Goal: Communication & Community: Connect with others

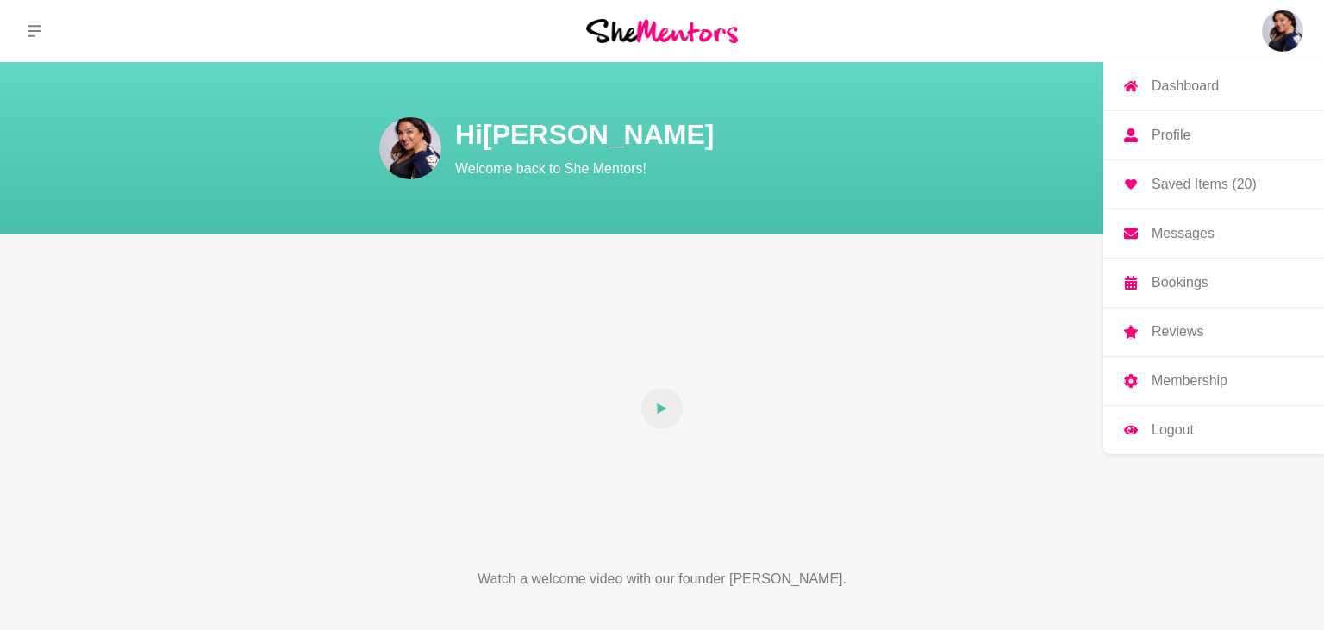
click at [1202, 278] on p "Bookings" at bounding box center [1179, 283] width 57 height 14
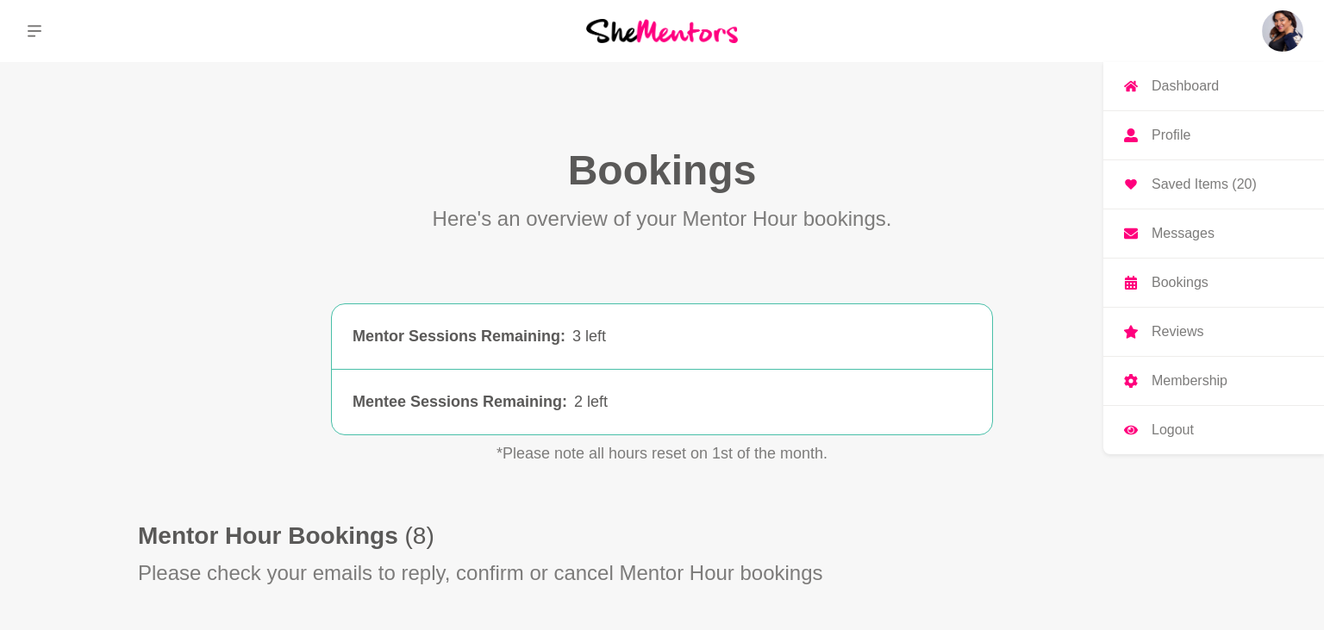
click at [1195, 240] on p "Messages" at bounding box center [1182, 234] width 63 height 14
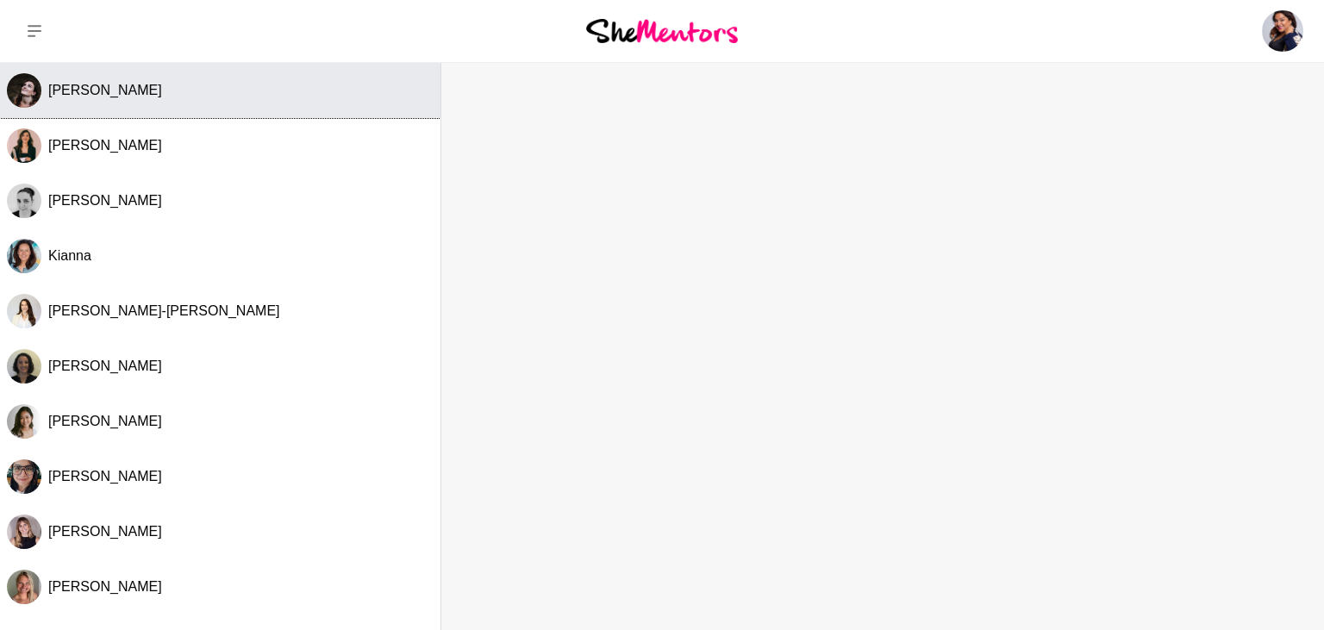
click at [72, 97] on span "[PERSON_NAME]" at bounding box center [105, 90] width 114 height 15
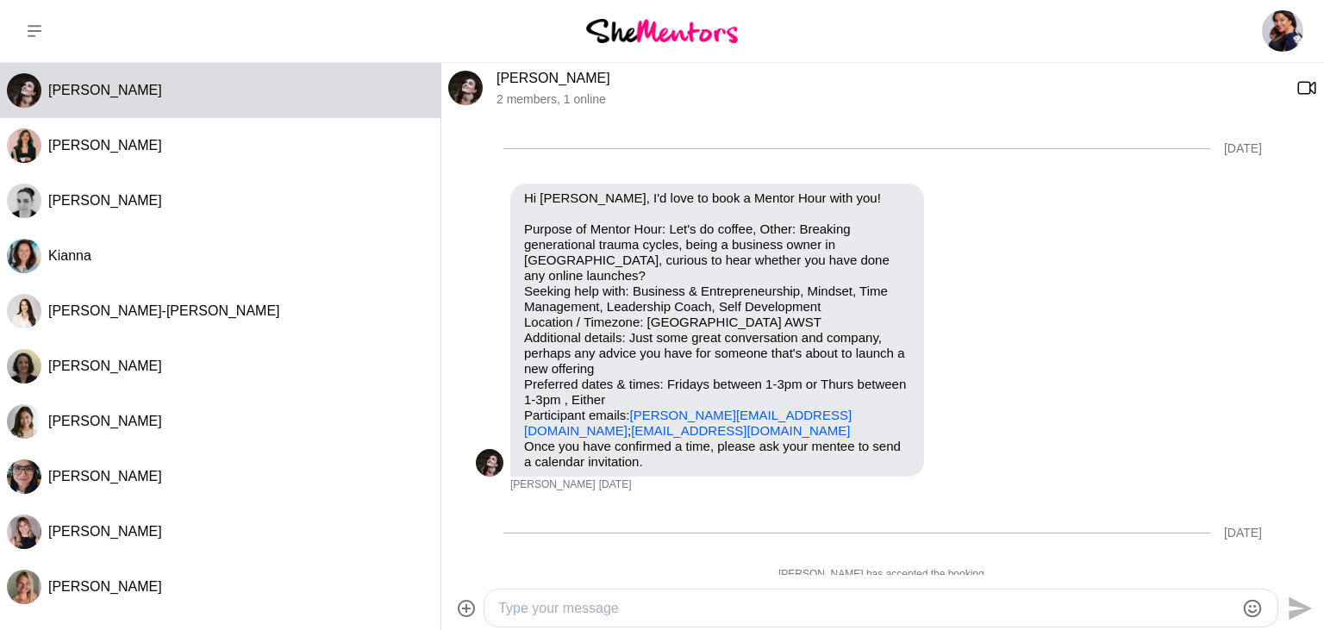
scroll to position [3026, 0]
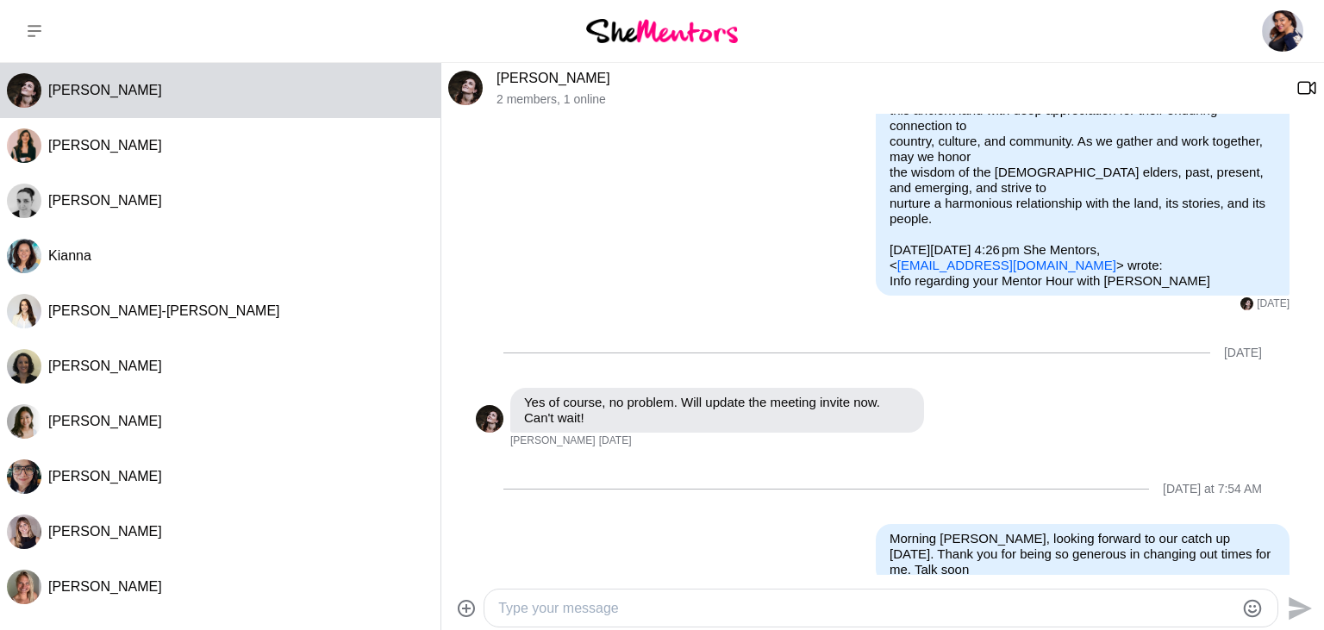
click at [536, 80] on link "[PERSON_NAME]" at bounding box center [553, 78] width 114 height 15
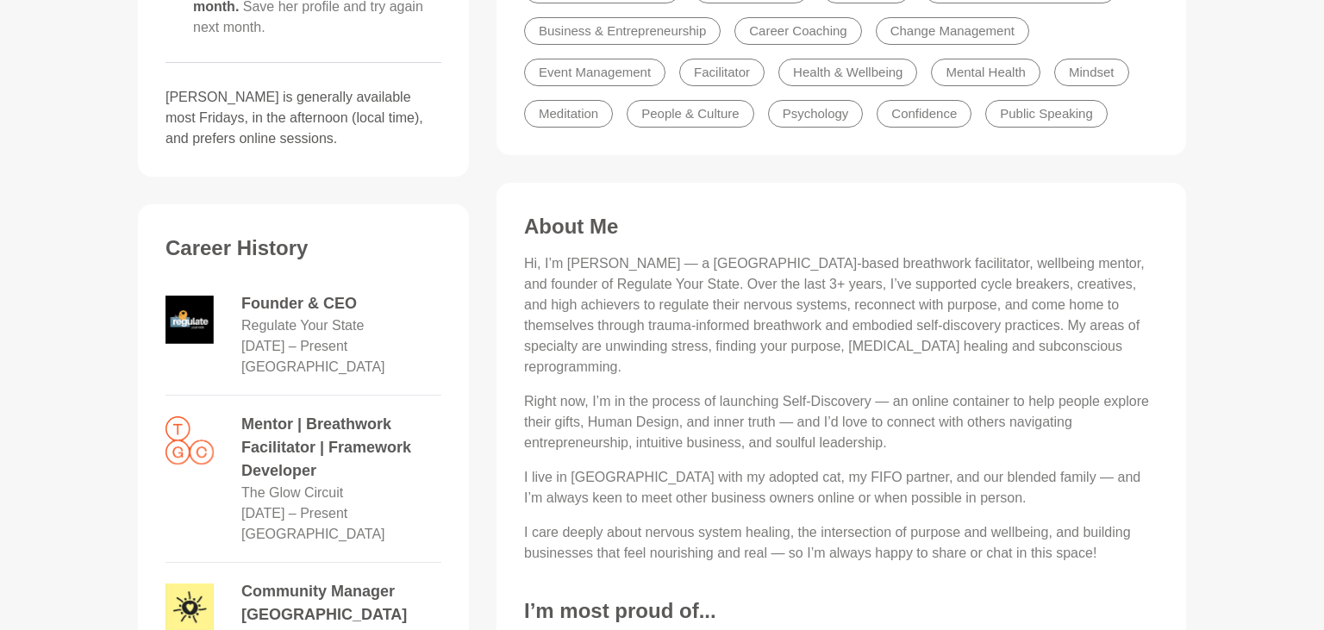
scroll to position [546, 0]
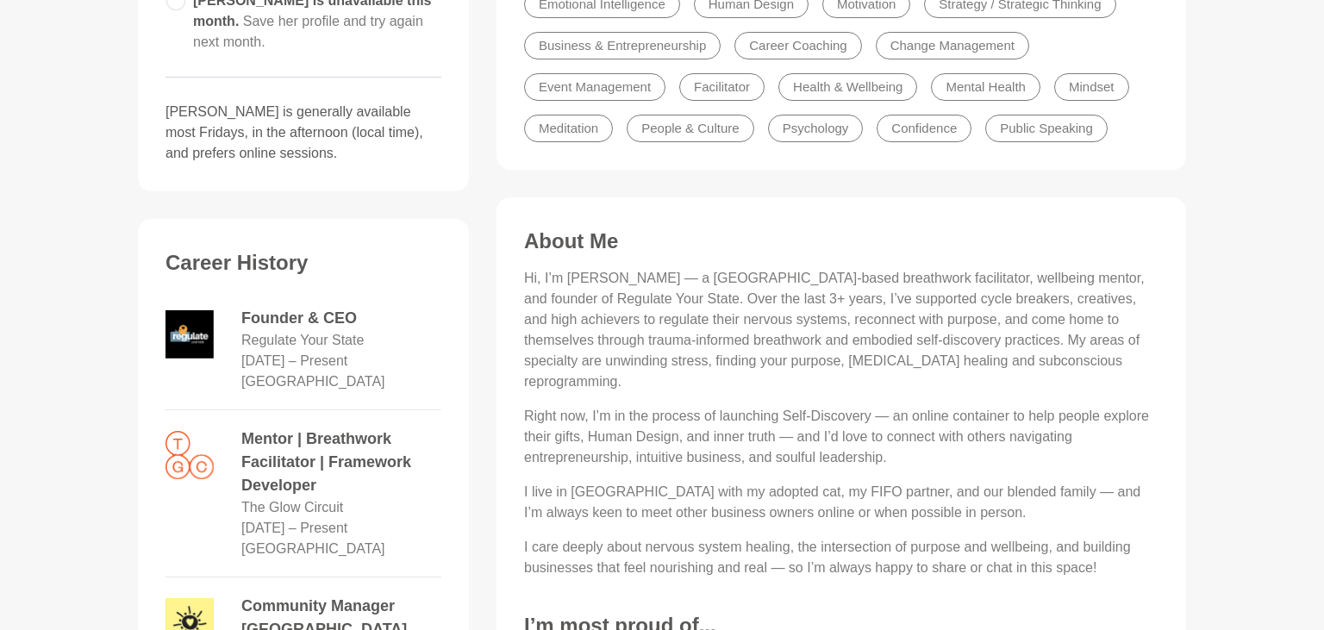
click at [283, 316] on dd "Founder & CEO" at bounding box center [341, 318] width 200 height 23
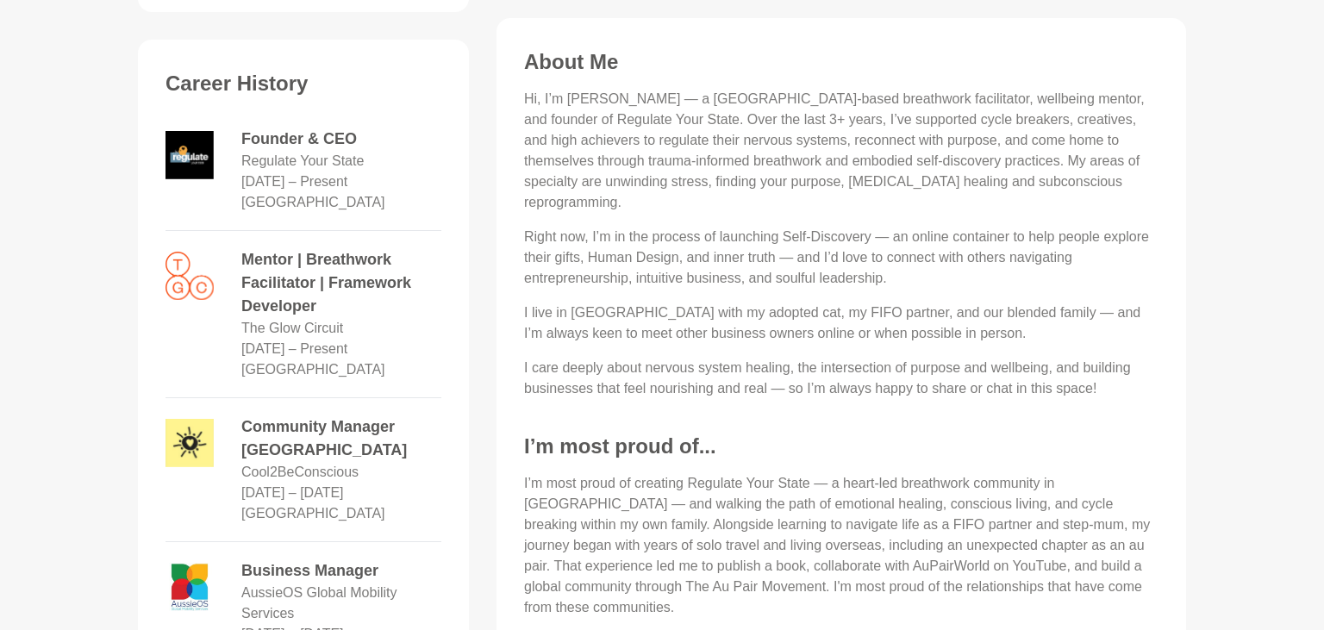
scroll to position [727, 0]
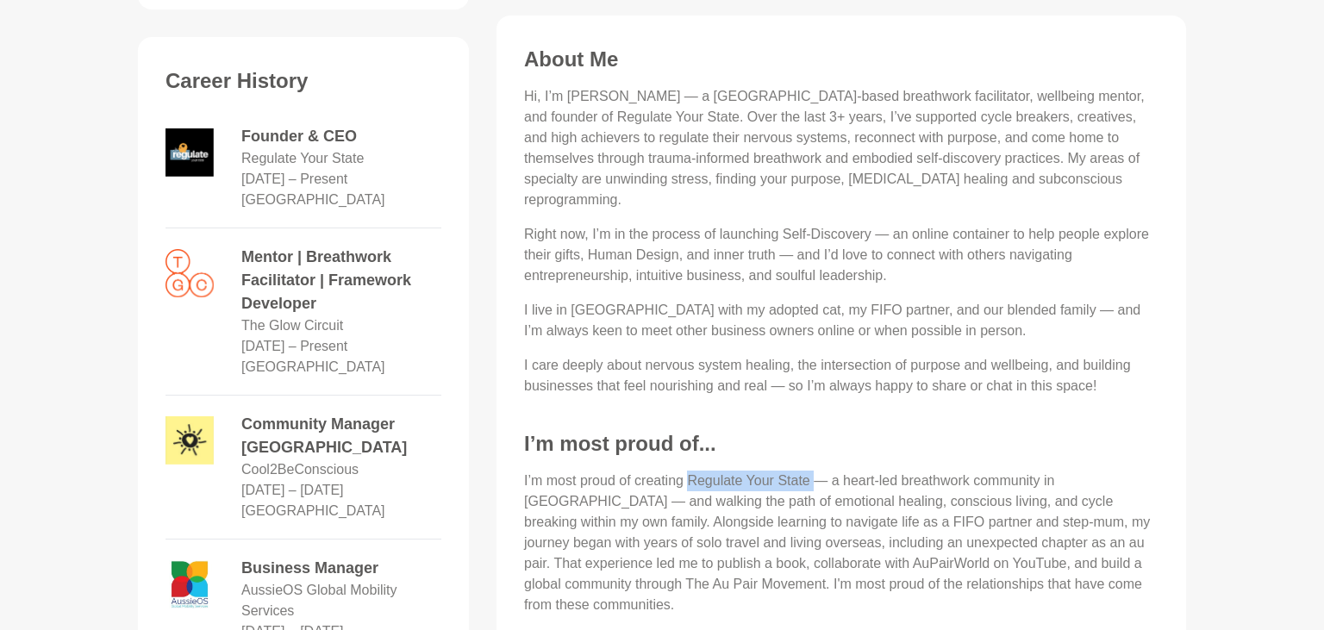
drag, startPoint x: 700, startPoint y: 457, endPoint x: 814, endPoint y: 460, distance: 113.8
click at [814, 471] on p "I’m most proud of creating Regulate Your State — a heart-led breathwork communi…" at bounding box center [841, 543] width 634 height 145
copy p "Regulate Your State"
click at [1201, 384] on section "Availability [PERSON_NAME] is unavailable this month. Save her profile and try …" at bounding box center [661, 389] width 1103 height 1302
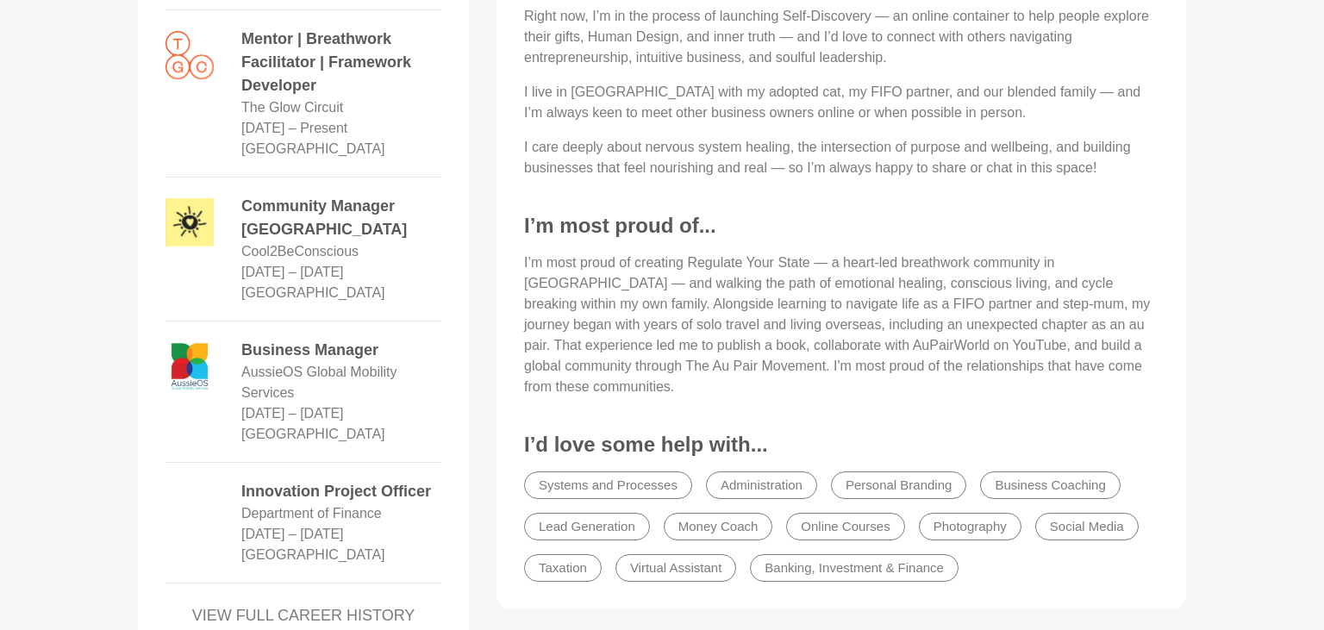
scroll to position [1093, 0]
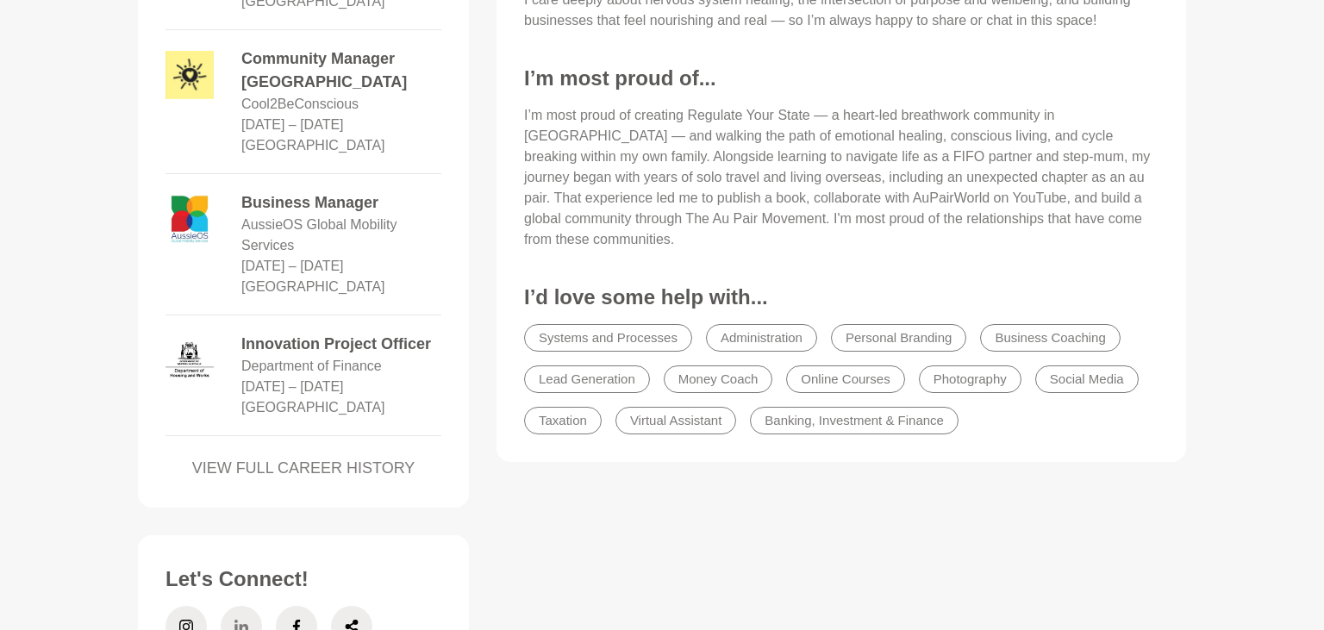
click at [244, 606] on icon at bounding box center [241, 626] width 14 height 41
